Goal: Contribute content

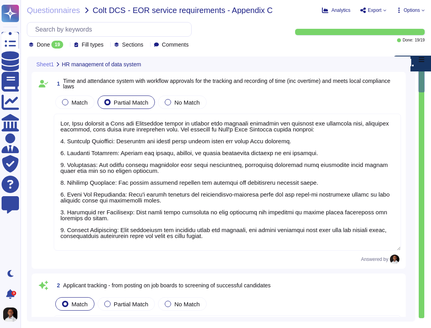
type textarea "Yes, [PERSON_NAME] provides a Time and Attendance system to clients with workfl…"
type textarea "Lore'i Dolorsita Consecte Adipis (ELI) seddoeiusmo tem incidi utlabo etdolor, m…"
type textarea "Yes, the [PERSON_NAME] verifies employee identity through background checks, wh…"
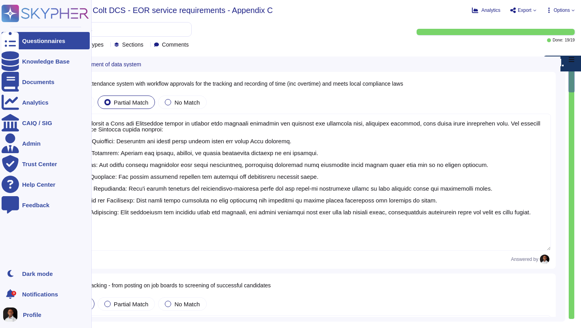
click at [38, 40] on div "Questionnaires" at bounding box center [43, 41] width 43 height 6
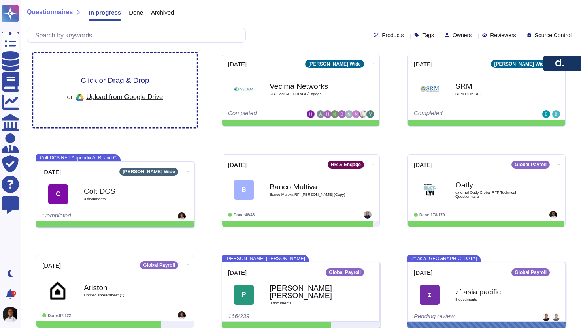
click at [109, 81] on span "Click or Drag & Drop" at bounding box center [115, 81] width 68 height 8
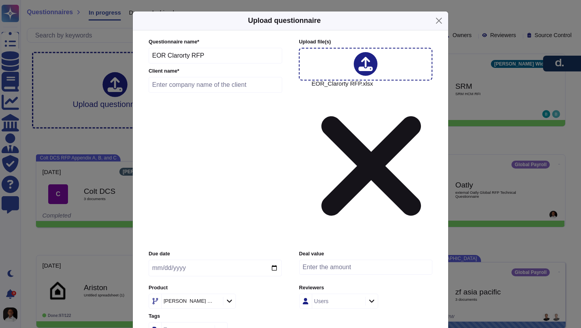
click at [195, 260] on input "date" at bounding box center [215, 268] width 133 height 17
click at [208, 260] on input "date" at bounding box center [215, 268] width 133 height 17
type input "[DATE]"
click at [226, 298] on icon at bounding box center [229, 301] width 6 height 7
click at [193, 249] on div "EOR" at bounding box center [218, 246] width 118 height 7
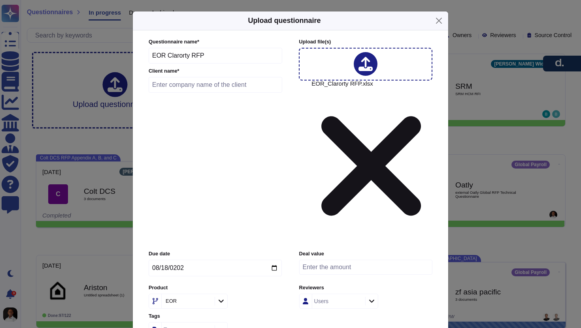
click at [228, 93] on input "text" at bounding box center [216, 85] width 134 height 16
type input "Claroty"
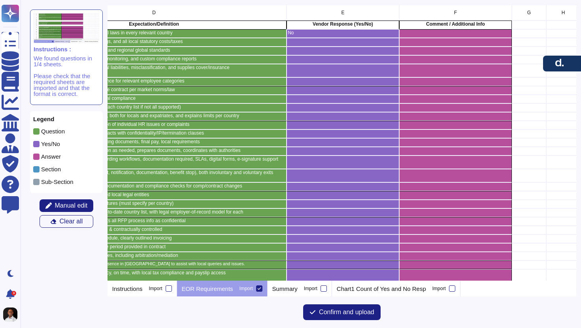
scroll to position [0, 379]
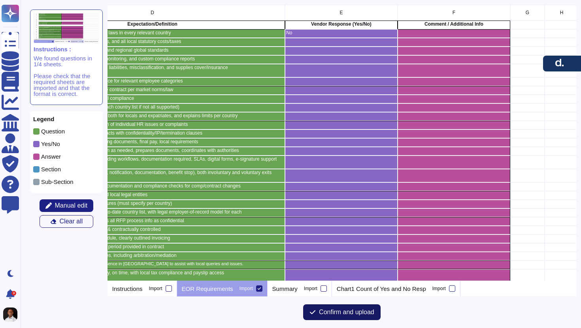
click at [354, 315] on span "Confirm and upload" at bounding box center [346, 312] width 55 height 6
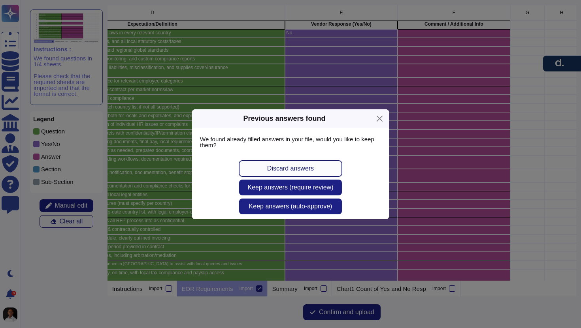
click at [291, 171] on span "Discard answers" at bounding box center [290, 169] width 47 height 6
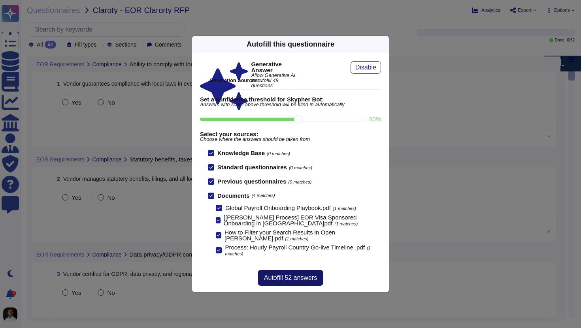
click at [296, 277] on span "Autofill 52 answers" at bounding box center [290, 278] width 53 height 6
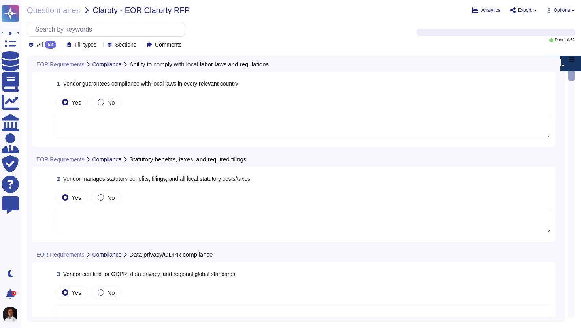
type textarea "[PERSON_NAME] guarantees compliance with local laws in every relevant country t…"
type textarea "[PERSON_NAME] manages statutory benefits, including healthcare and pensions, an…"
type textarea "[PERSON_NAME] is certified for GDPR compliance and adheres to data privacy and …"
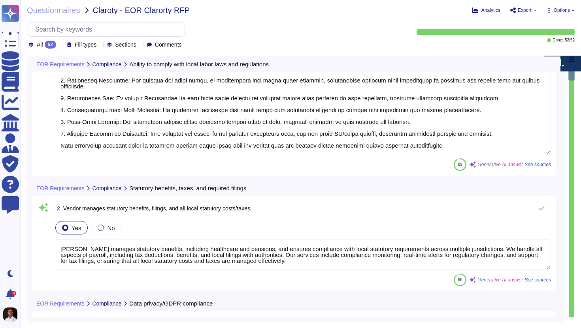
type textarea "[PERSON_NAME] provides clear and accessible audit logs that track who performed…"
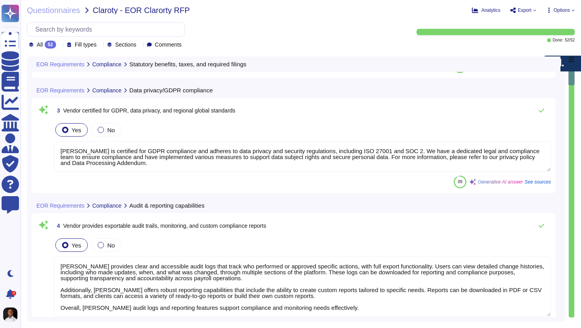
type textarea "[PERSON_NAME] manages employment-related functions, including the payment of sa…"
type textarea "[PERSON_NAME] offers various types of liability insurance, including Statutory …"
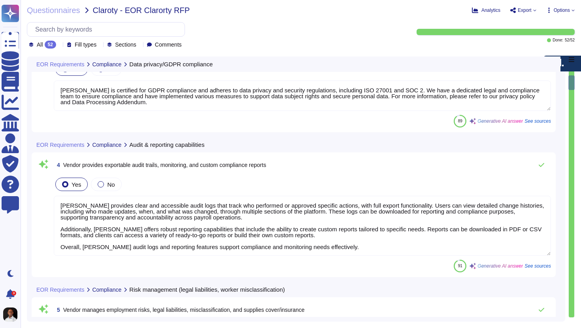
scroll to position [1, 0]
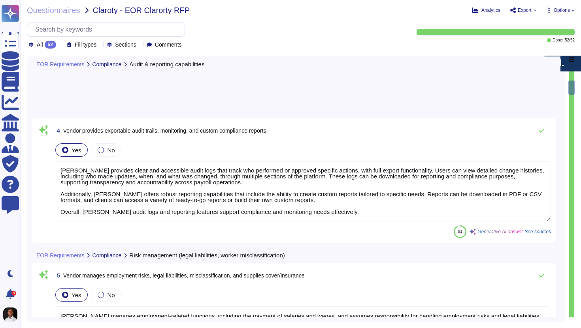
type textarea "Yes, under Spanish, Lithuanian, and Serbian legal provisions, an [DEMOGRAPHIC_D…"
type textarea "Under Serbian Labor law, employees can work [DEMOGRAPHIC_DATA] or [DEMOGRAPHIC_…"
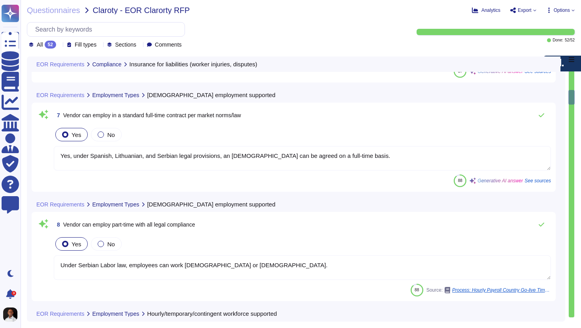
type textarea "[PERSON_NAME] Global Payroll supports both [DEMOGRAPHIC_DATA] and salaried empl…"
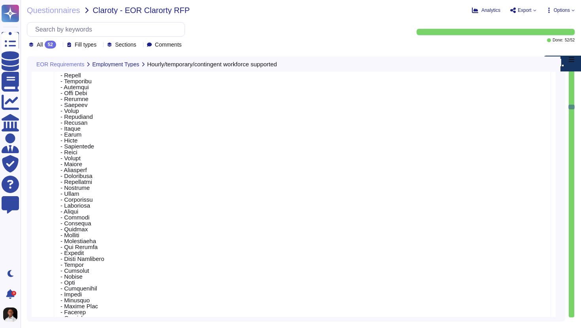
scroll to position [1350, 0]
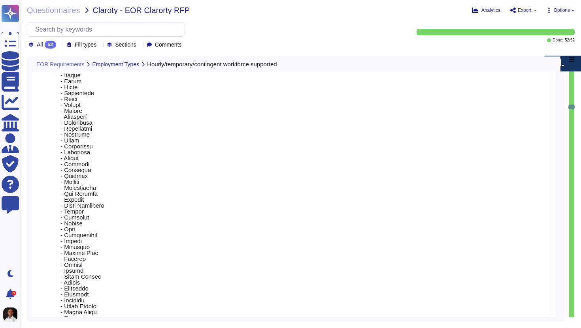
type textarea "[PERSON_NAME] provides comprehensive immigration support for visa applications …"
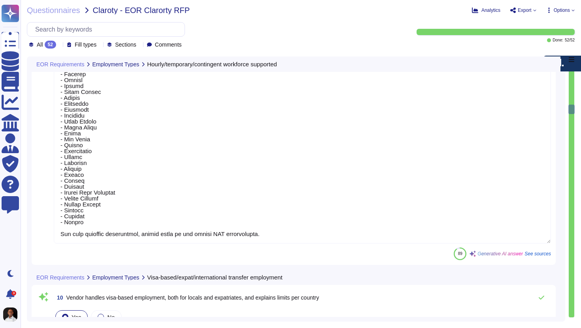
type textarea "[PERSON_NAME] provides ongoing employee support through a dedicated Helpdesk To…"
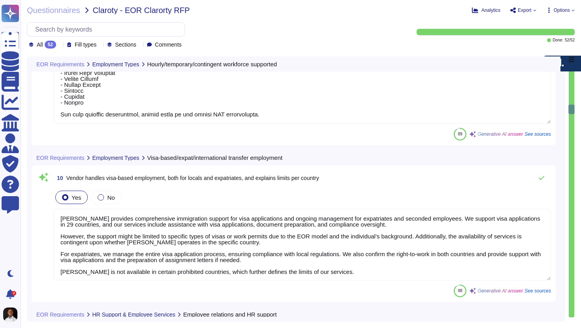
type textarea "[PERSON_NAME] provides a streamlined online onboarding process for new employee…"
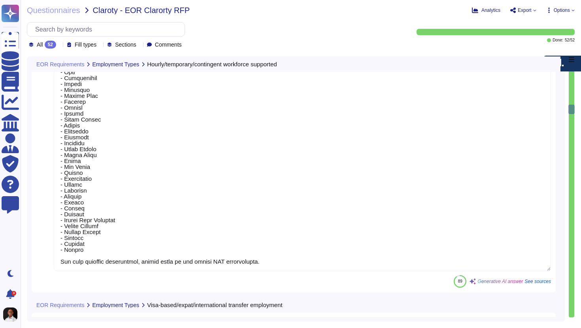
scroll to position [0, 0]
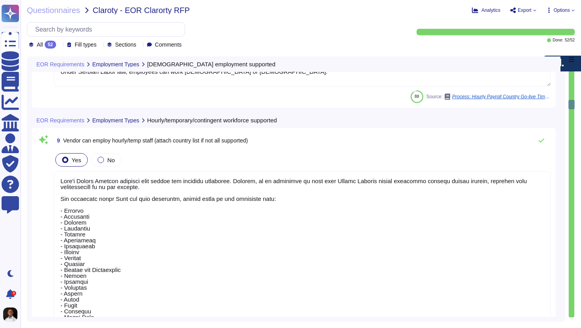
type textarea "Under Serbian Labor law, employees can work [DEMOGRAPHIC_DATA] or [DEMOGRAPHIC_…"
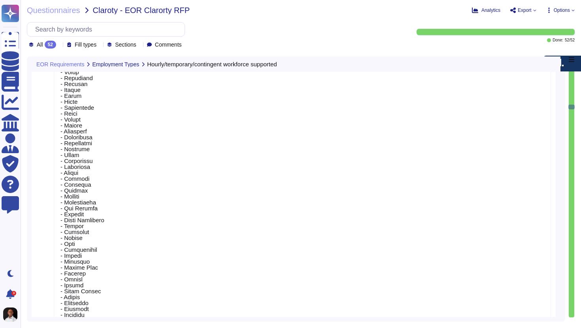
scroll to position [1367, 0]
type textarea "[PERSON_NAME] provides comprehensive immigration support for visa applications …"
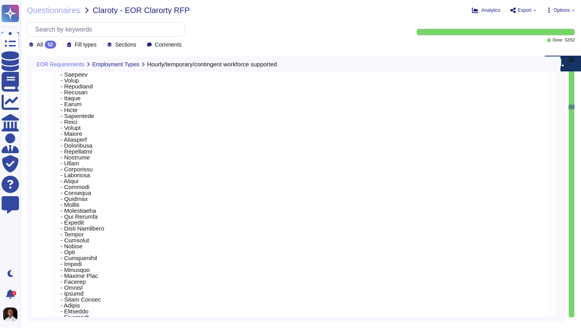
scroll to position [1, 0]
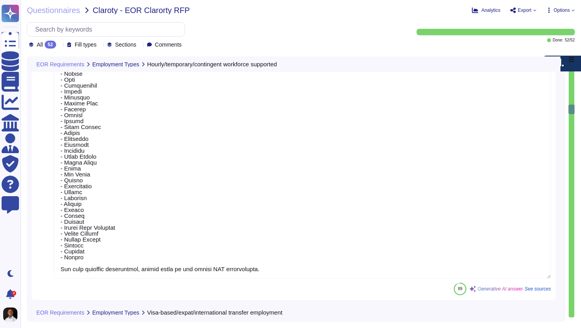
type textarea "[PERSON_NAME] provides ongoing employee support through a dedicated Helpdesk To…"
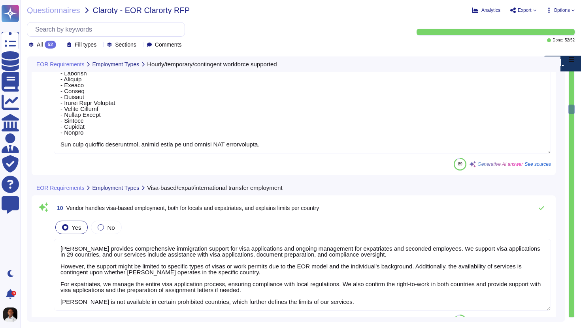
scroll to position [1646, 0]
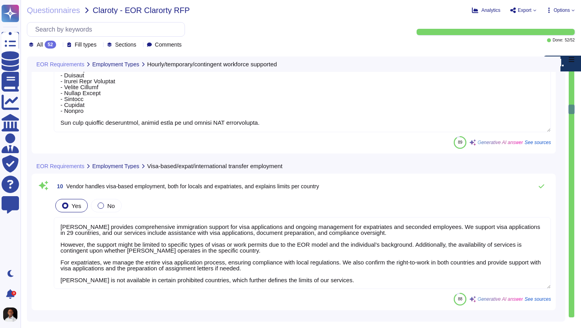
type textarea "[PERSON_NAME] provides a streamlined online onboarding process for new employee…"
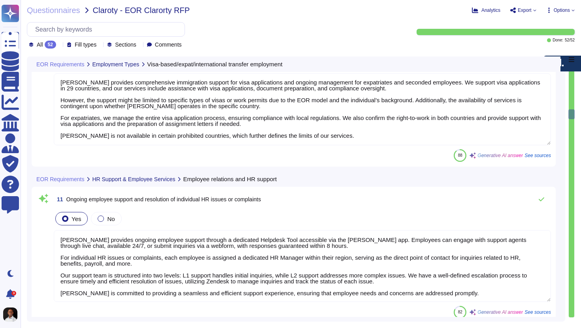
scroll to position [1, 0]
type textarea "Lore'i dolorsitame consect ad elitsedd ei tempor incididunt utla etdol magna al…"
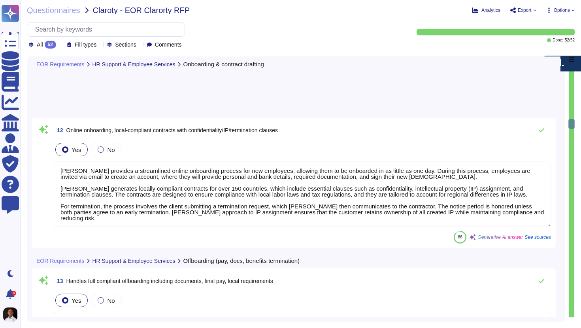
type textarea "[PERSON_NAME] offers comprehensive immigration support, including assistance wi…"
type textarea "1. Onboarding Workflows: - The onboarding process begins with an invitation sen…"
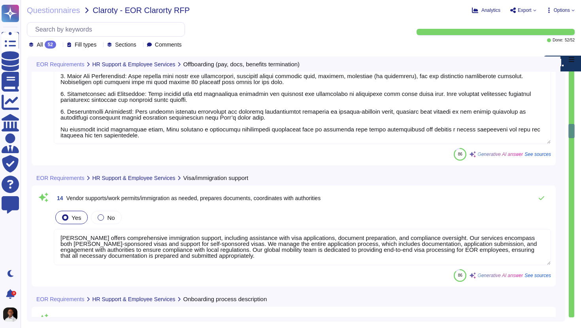
type textarea "Lore'i dolorsitame consect ad elitseddoe te incidi utla etdoloremag ali enimadm…"
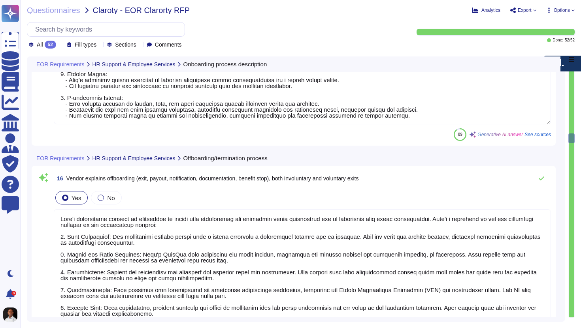
type textarea "[PERSON_NAME] provides customizable approval workflows for contract changes, wh…"
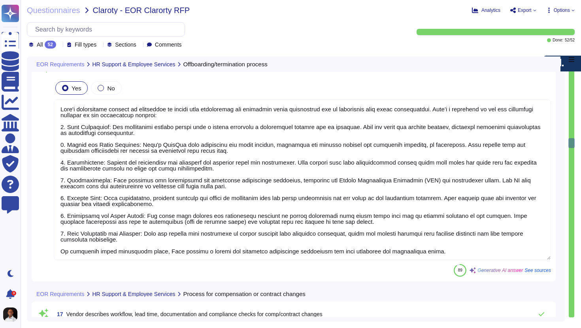
type textarea "[PERSON_NAME] employs individuals through its local legal entities under the Em…"
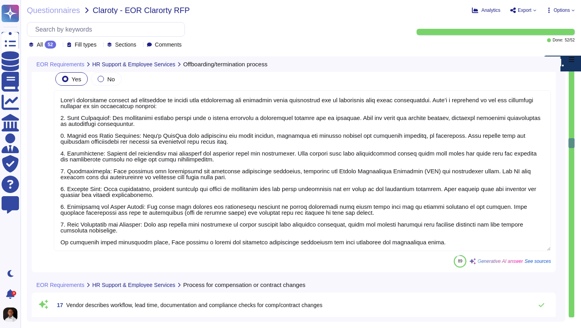
scroll to position [2765, 0]
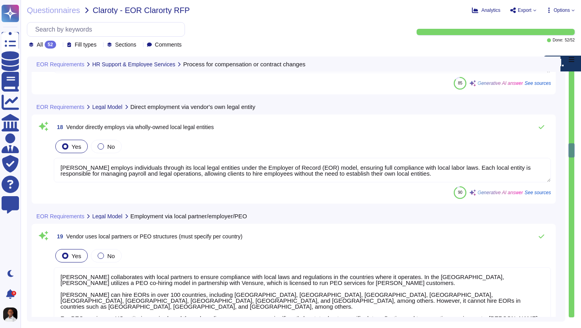
type textarea "[PERSON_NAME] collaborates with local partners to ensure compliance with local …"
type textarea "If you're seeking country-specific information, click on 'Country.'"
type textarea "- Vendors agree to an NDA if requested, especially for EOR contracts, where an …"
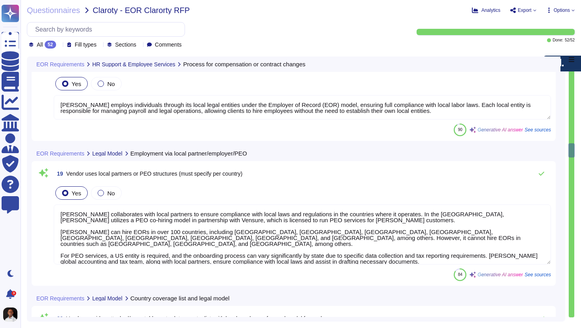
scroll to position [1, 0]
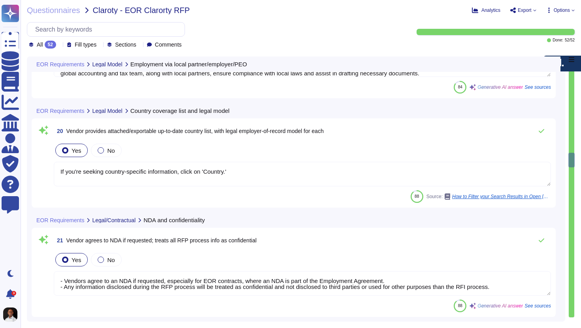
type textarea "IP created during engagement is defined and contractually controlled through ou…"
type textarea "- Standard payment terms are Net 5, requiring payment [DATE] of invoice issuanc…"
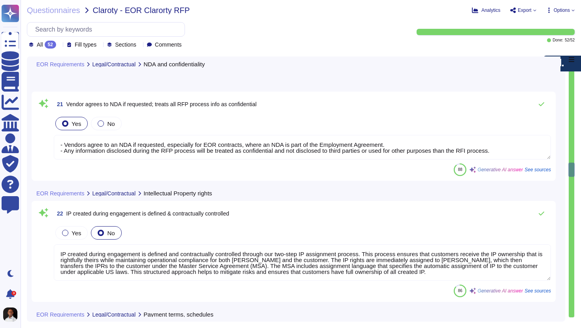
type textarea "- Standard term for EOR contracts is 12 months, which auto-renews. - Standard a…"
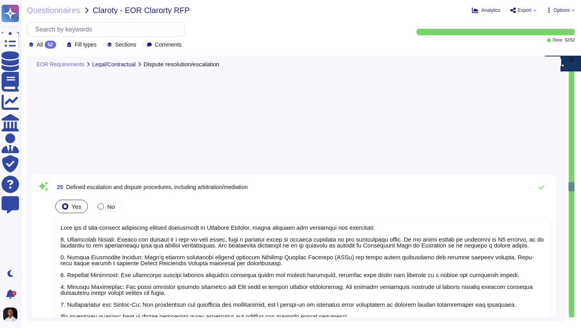
type textarea "[PERSON_NAME] has a well-defined escalation process documented by Customer Supp…"
type textarea "With 24/7 multi-channel support and a readily available team of specialists, we…"
type textarea "[PERSON_NAME] processes payroll in local currency, ensuring timely payments and…"
type textarea "[PERSON_NAME] manages mandatory benefits and allows clients to offer additional…"
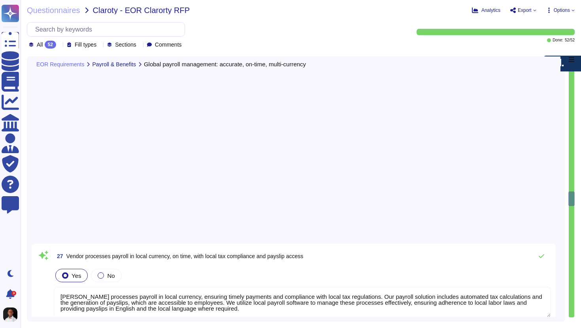
type textarea "Employees have secure self-service access to their payslips through the [PERSON…"
type textarea "[PERSON_NAME] supports multiple currencies, allowing clients to pay team member…"
type textarea "Core Service Costs: - EOR: $599 per EOR per month - Global Payroll: between $39…"
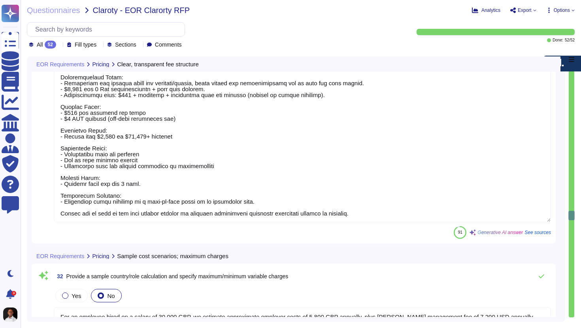
type textarea "For an employee hired on a salary of 30,000 GBP, we estimate approximate employ…"
type textarea "For questions on how to pay a deposit, you can read Product Overview: EOR Depos…"
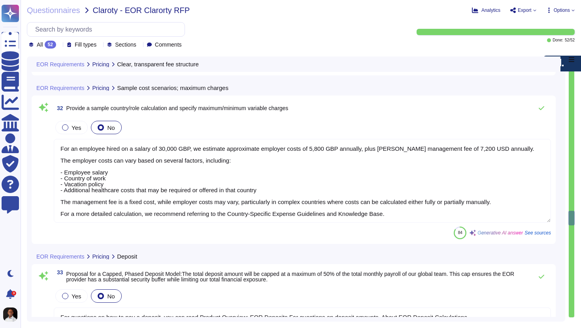
type textarea "Optional add-ons and pricing structures for bespoke services include: 1. [PERSO…"
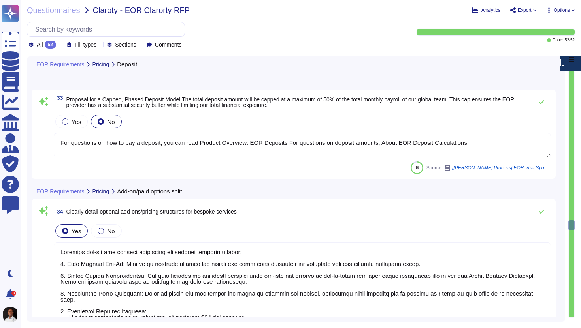
type textarea "We can provide customer references upon request as we advance through the RFP p…"
type textarea "Our Service Level Agreements (SLAs) include a monthly uptime guarantee of at le…"
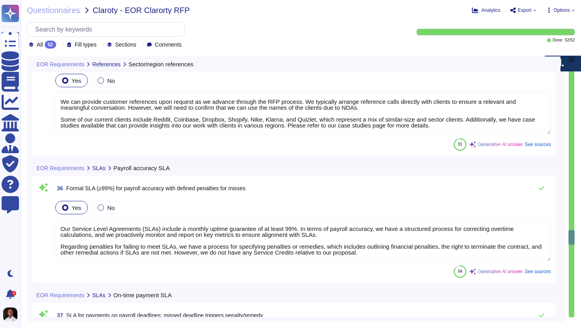
type textarea "The SLA for fixing payroll issues is categorized as follows: - Urgent: 0 - 6 ho…"
type textarea "- Urgent issues: 5 minutes - High priority issues: 2 hours - Medium priority is…"
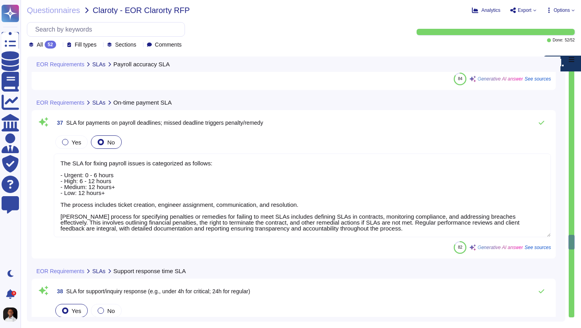
type textarea "[PERSON_NAME] guarantees an application uptime of 99.8%, with continuous monito…"
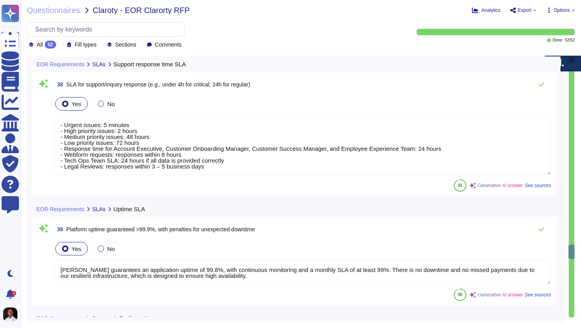
type textarea "You will have a designated Account Manager who will be your primary point of co…"
type textarea "[PERSON_NAME] provides 24/7 online support through the [PERSON_NAME] app via li…"
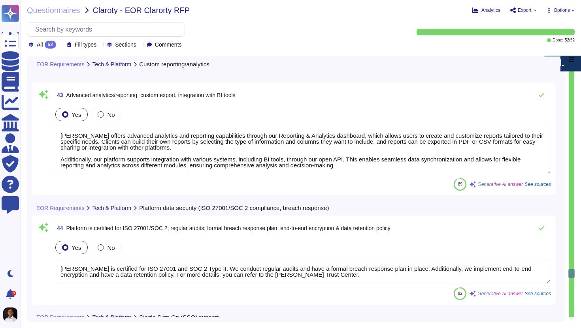
type textarea "[PERSON_NAME] offers advanced analytics and reporting capabilities through our …"
type textarea "[PERSON_NAME] is certified for ISO 27001 and SOC 2 Type II. We conduct regular …"
type textarea "[PERSON_NAME] enables Single Sign-On (SSO) for customer admins and users with l…"
type textarea "[PERSON_NAME] provides a detailed audit trail for all activities performed on i…"
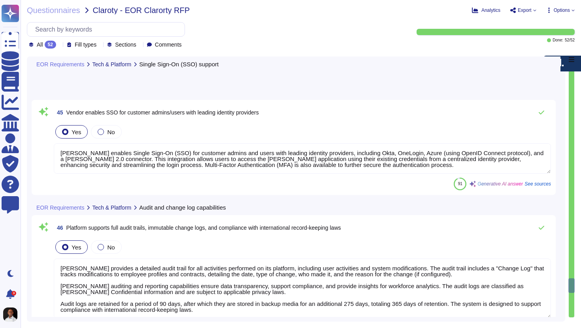
scroll to position [6748, 0]
type textarea "[PERSON_NAME] provides a mobile-accessible and fully mobile-responsive platform…"
type textarea "Admins have access to real-time dashboards and can create and download/export c…"
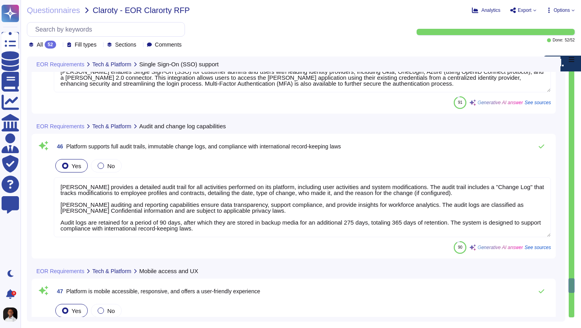
scroll to position [1, 0]
type textarea "[PERSON_NAME] platform is designed to handle rapid changes in headcount effecti…"
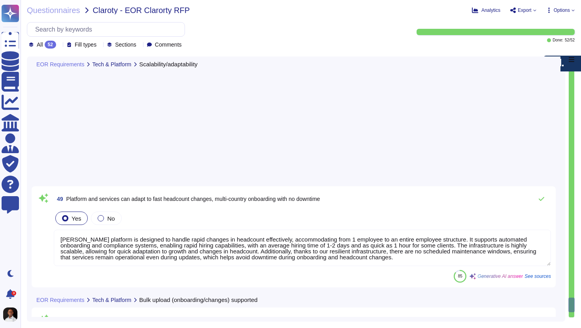
scroll to position [7298, 0]
type textarea "Clients have the ability to securely bulk upload new employees, changes, or ter…"
type textarea "Clients can export/download employee, payroll, legal, and audit data in standar…"
type textarea "[PERSON_NAME] has an existing integration with HiBob, which is part of the [PER…"
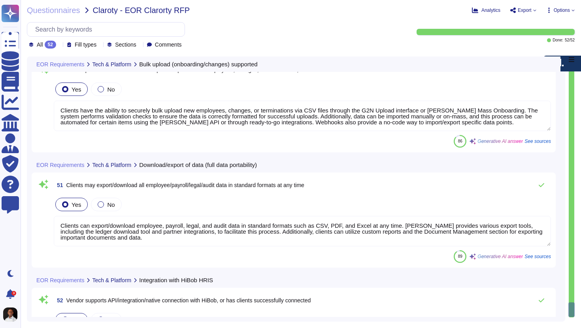
scroll to position [1, 0]
